Goal: Task Accomplishment & Management: Use online tool/utility

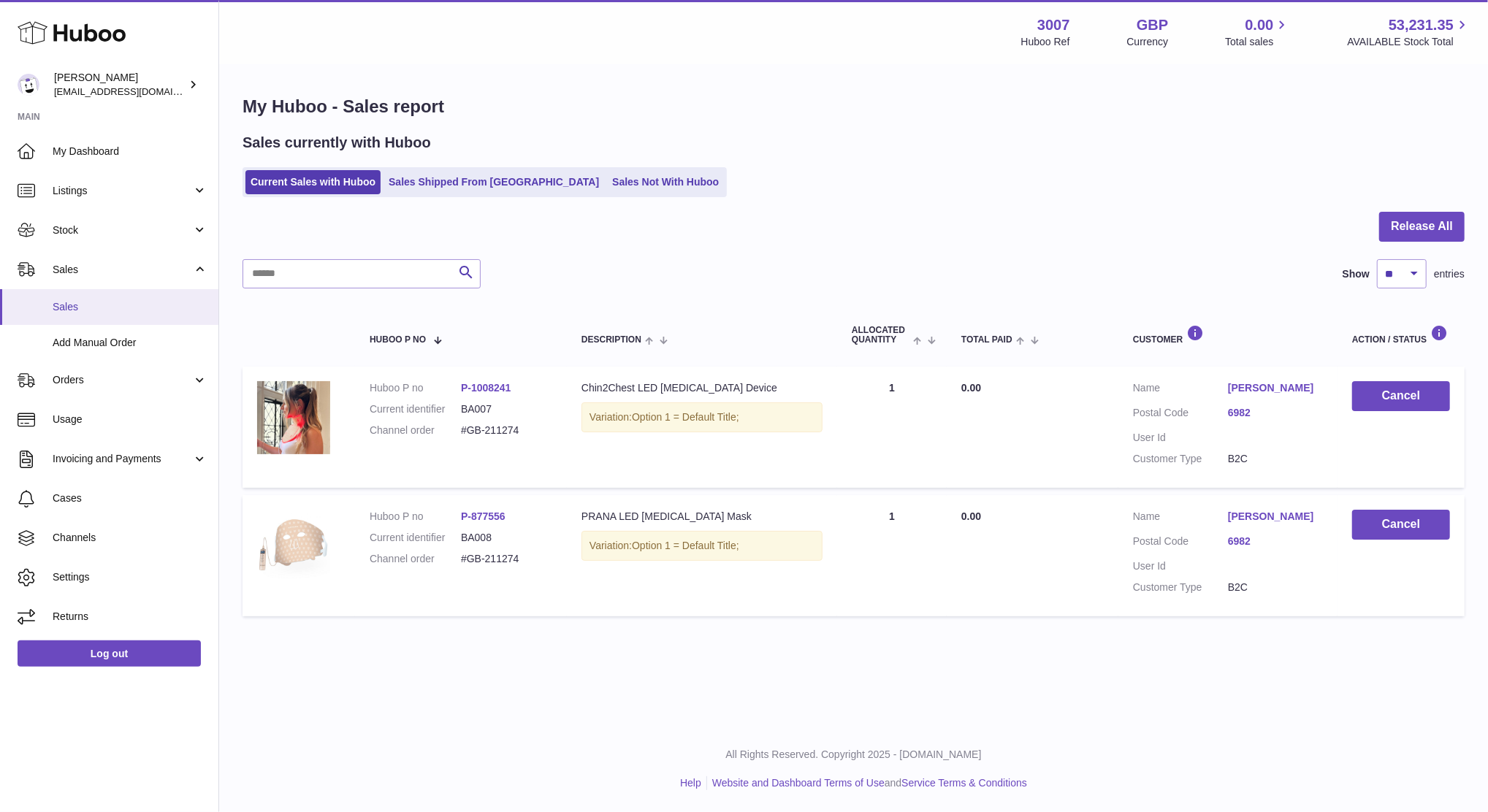
click at [92, 301] on span "Sales" at bounding box center [130, 307] width 155 height 14
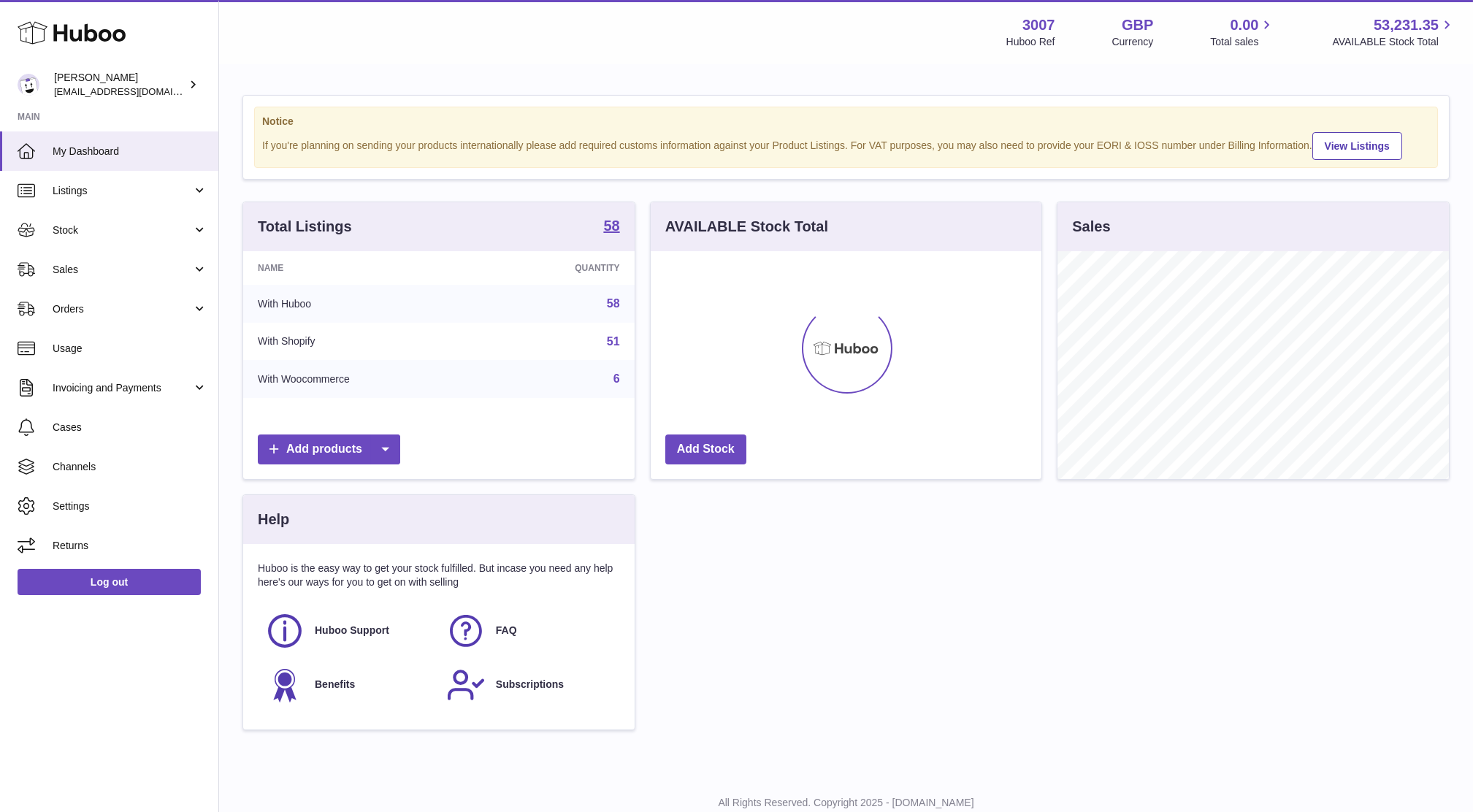
scroll to position [228, 390]
click at [90, 265] on span "Sales" at bounding box center [123, 270] width 139 height 14
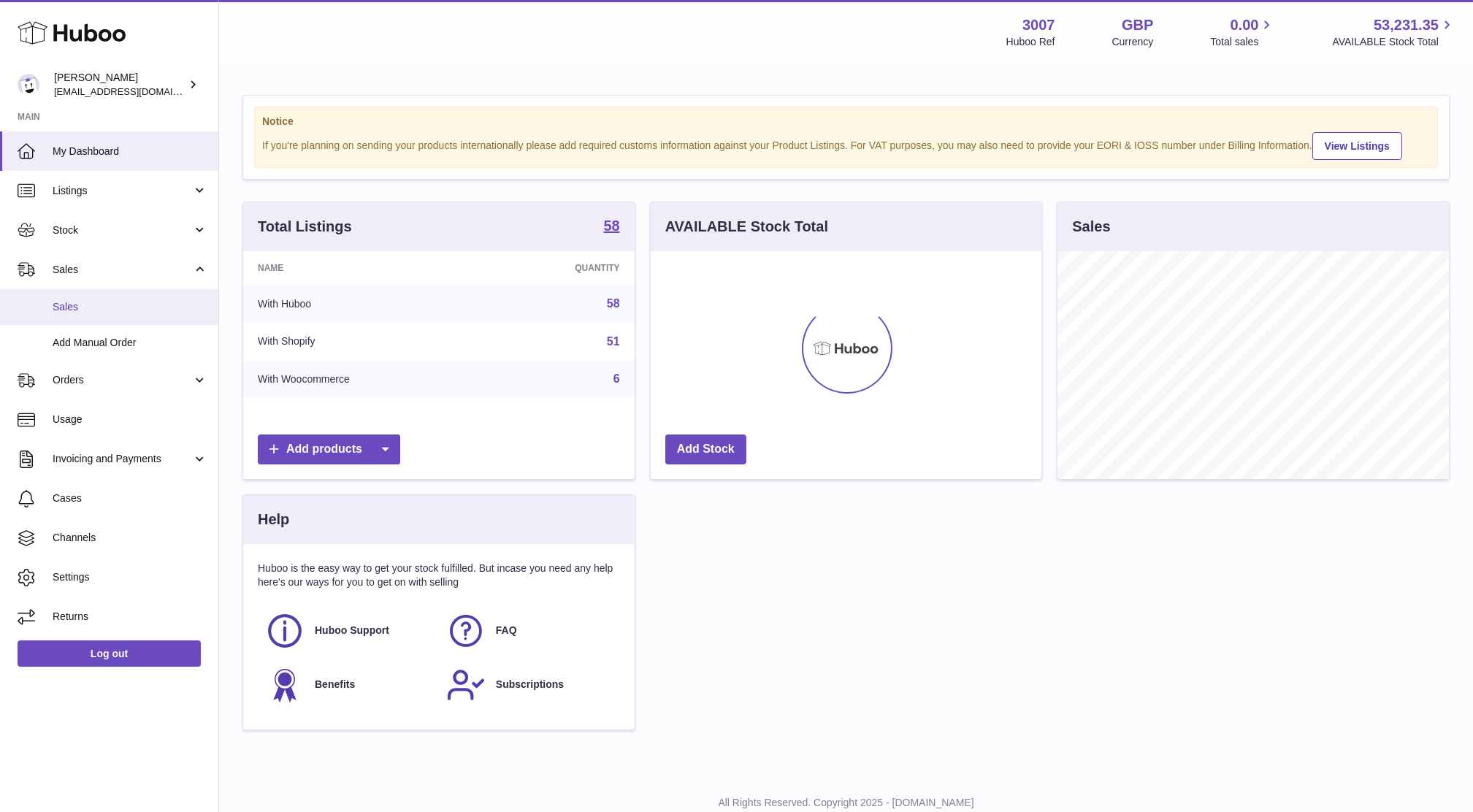
click at [61, 306] on span "Sales" at bounding box center [130, 307] width 155 height 14
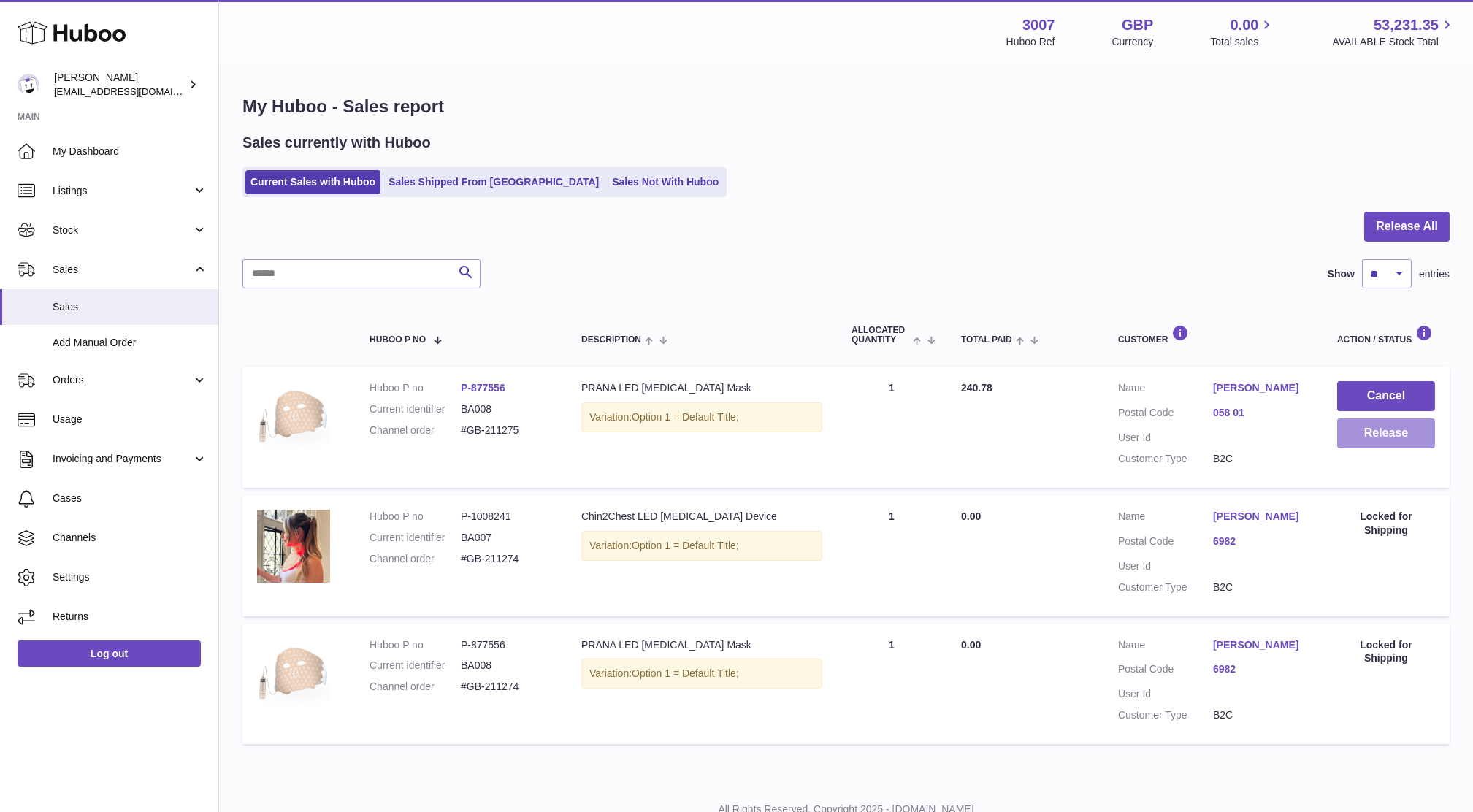
click at [1393, 442] on button "Release" at bounding box center [1386, 433] width 98 height 30
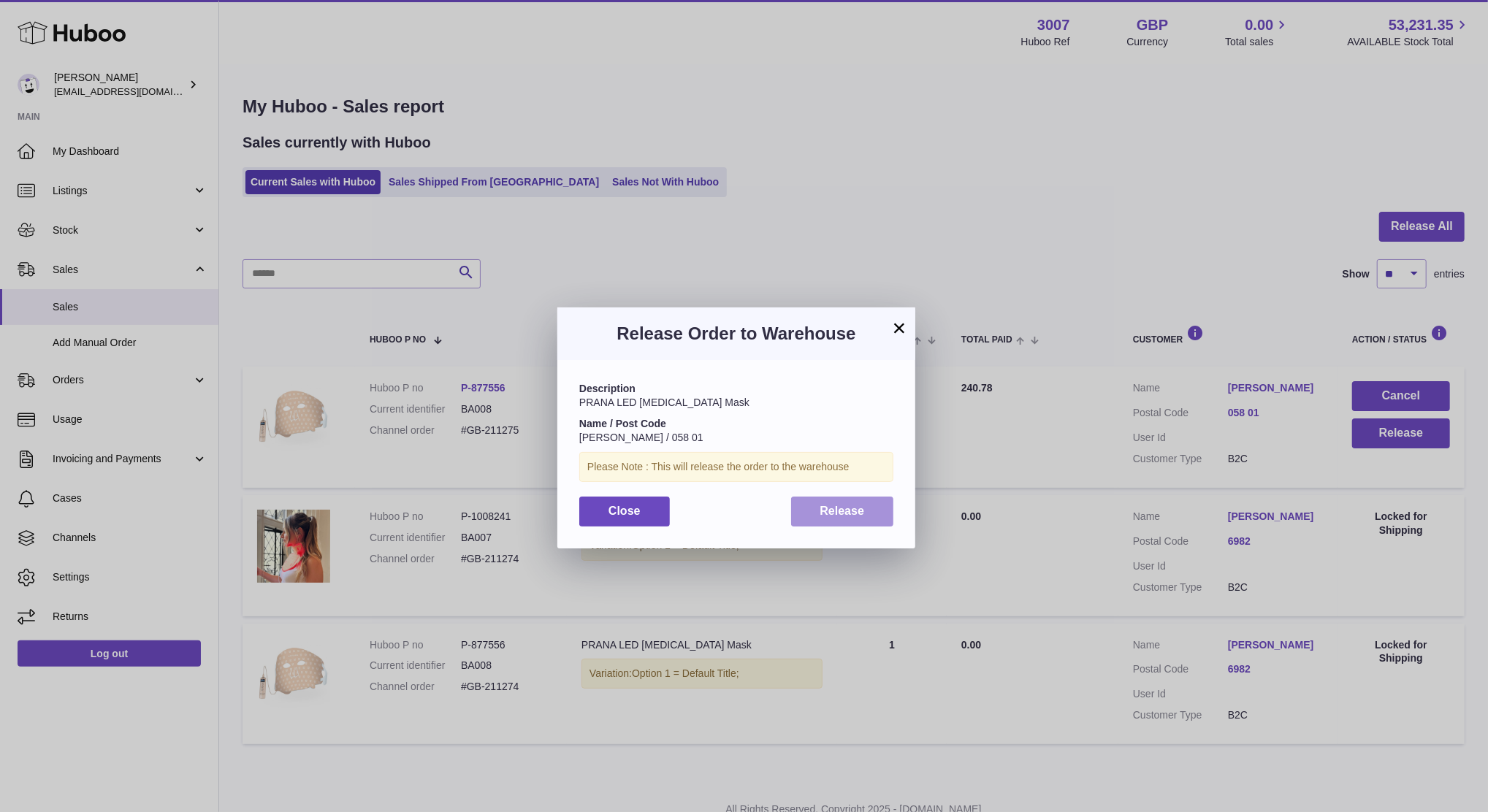
click at [853, 511] on span "Release" at bounding box center [842, 510] width 44 height 13
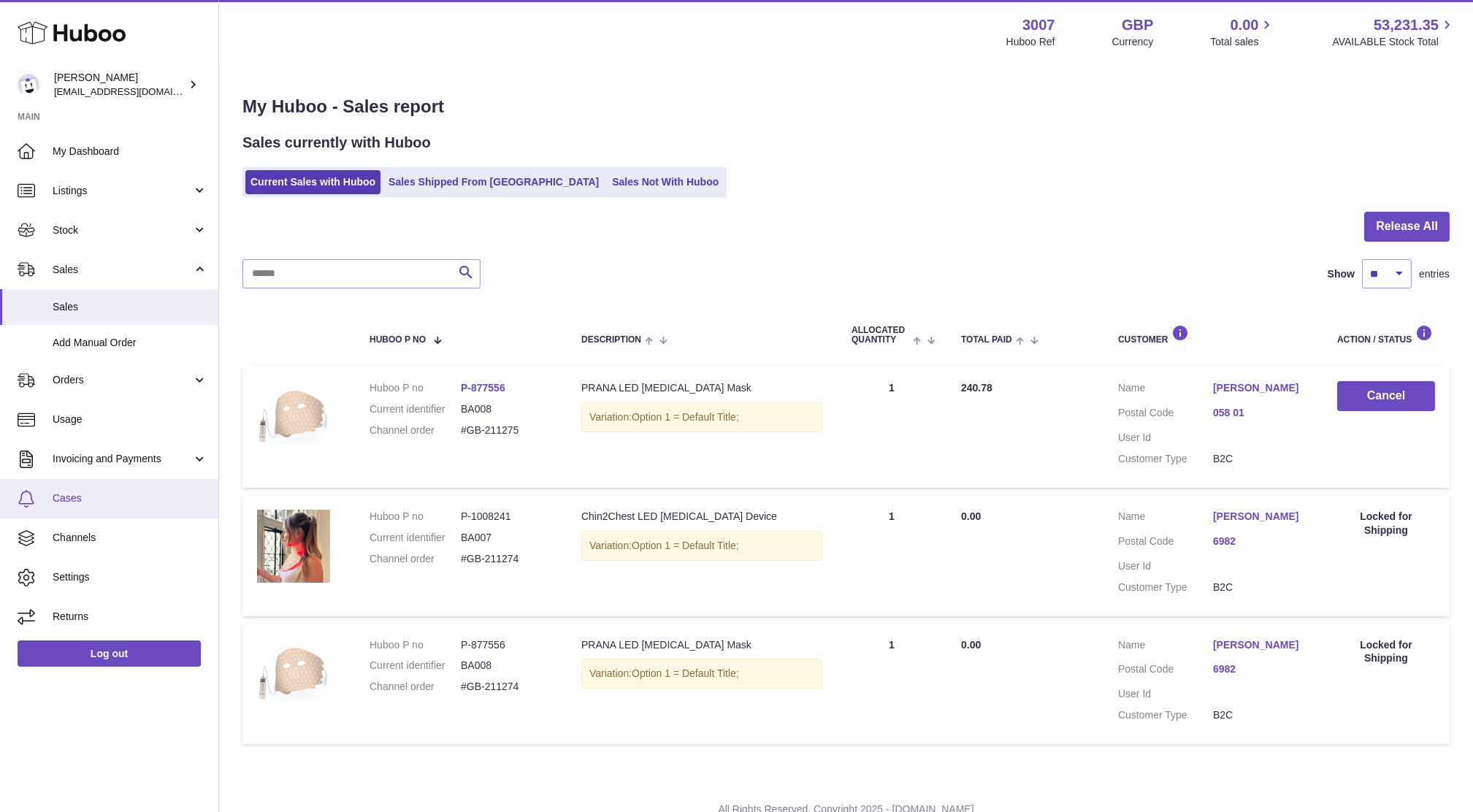
click at [99, 499] on span "Cases" at bounding box center [130, 498] width 155 height 14
